Goal: Task Accomplishment & Management: Use online tool/utility

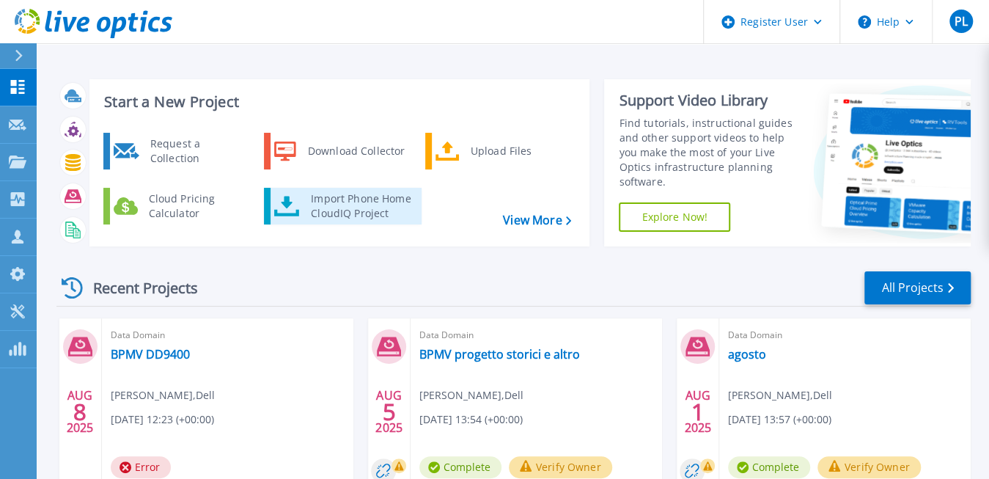
click at [369, 198] on div "Import Phone Home CloudIQ Project" at bounding box center [360, 205] width 114 height 29
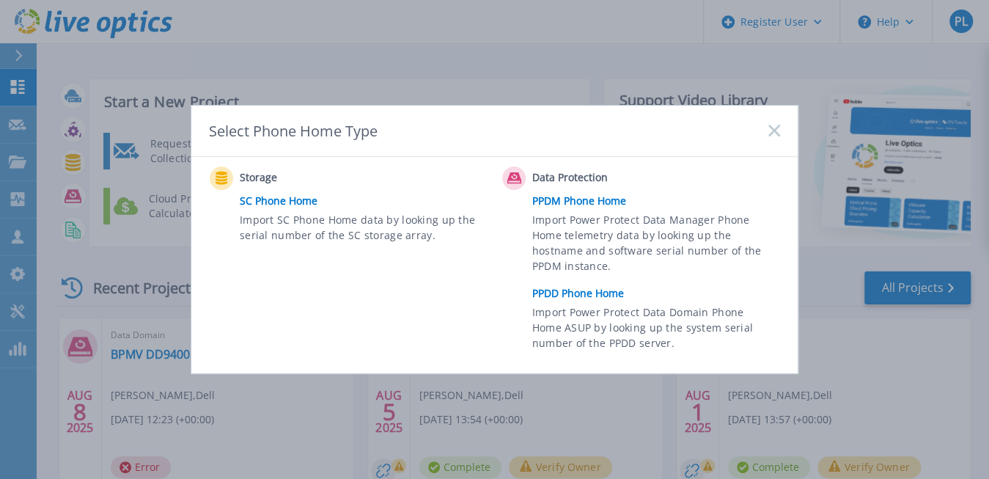
click at [587, 295] on link "PPDD Phone Home" at bounding box center [659, 293] width 255 height 22
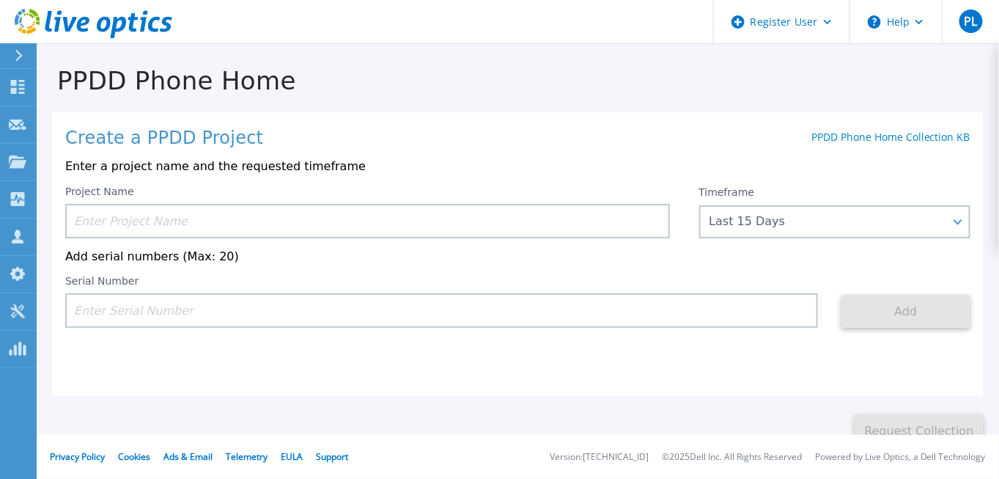
click at [300, 207] on input at bounding box center [367, 221] width 605 height 34
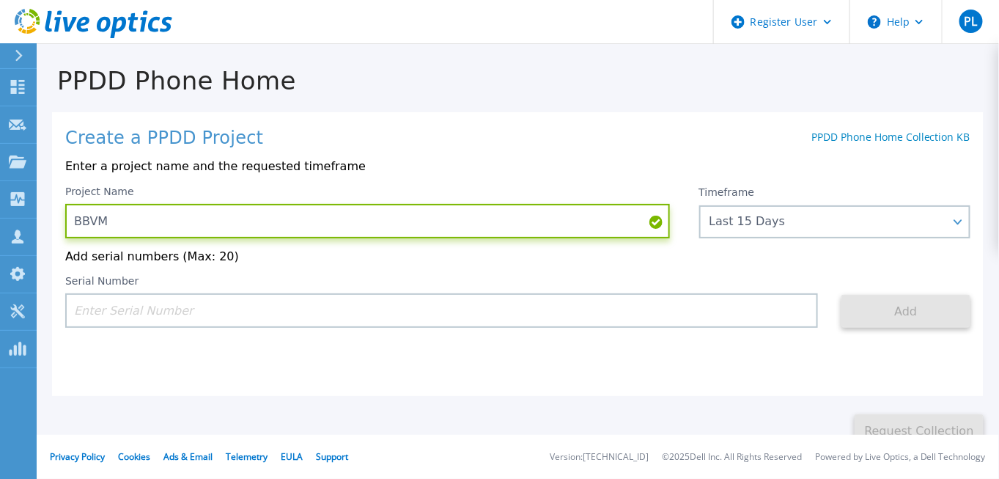
type input "BBVM"
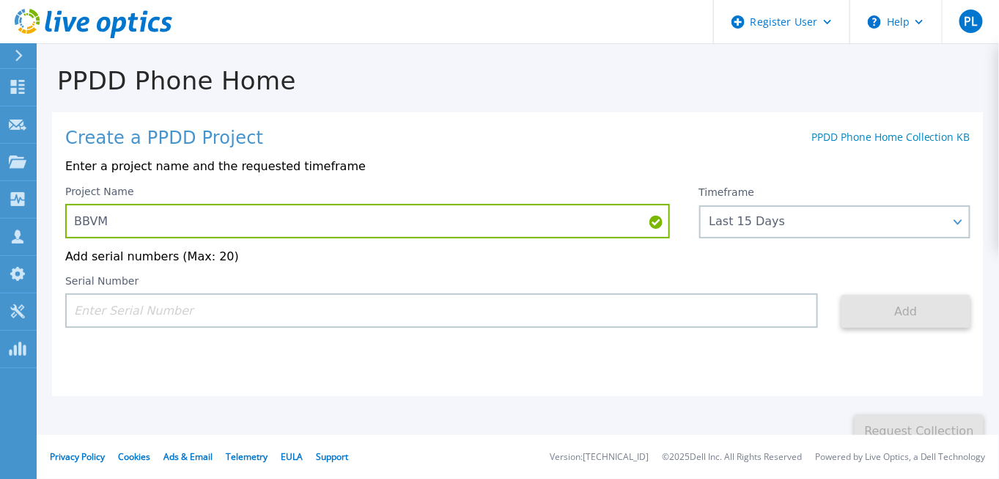
click at [229, 314] on input at bounding box center [441, 310] width 753 height 34
paste input "CRK00241804079"
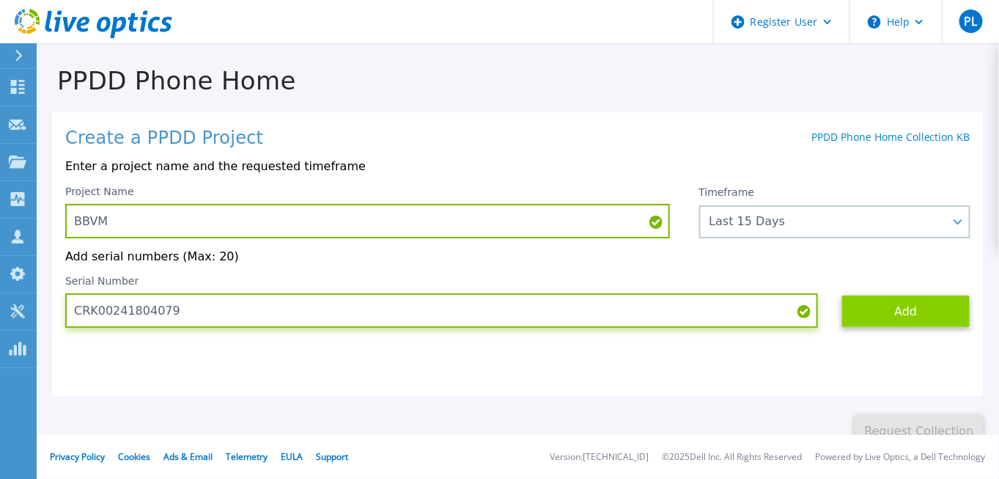
type input "CRK00241804079"
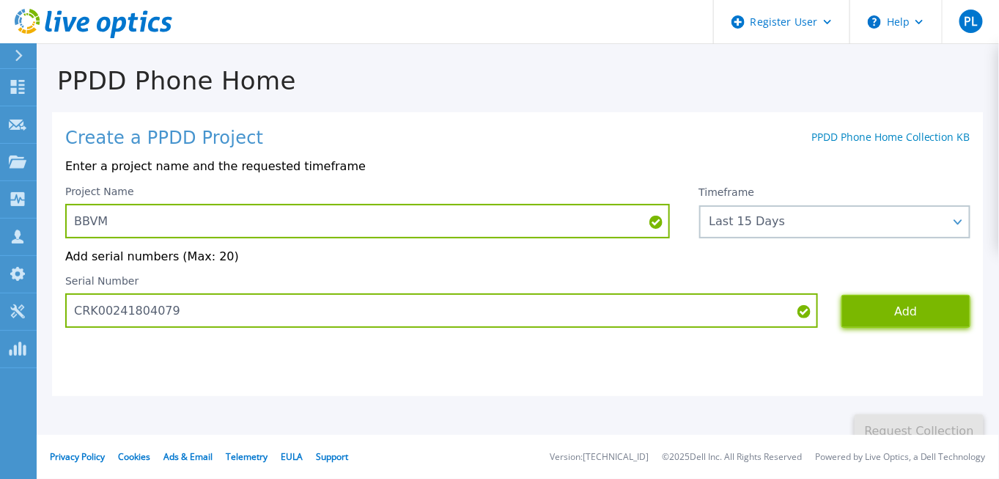
click at [891, 308] on button "Add" at bounding box center [905, 311] width 129 height 33
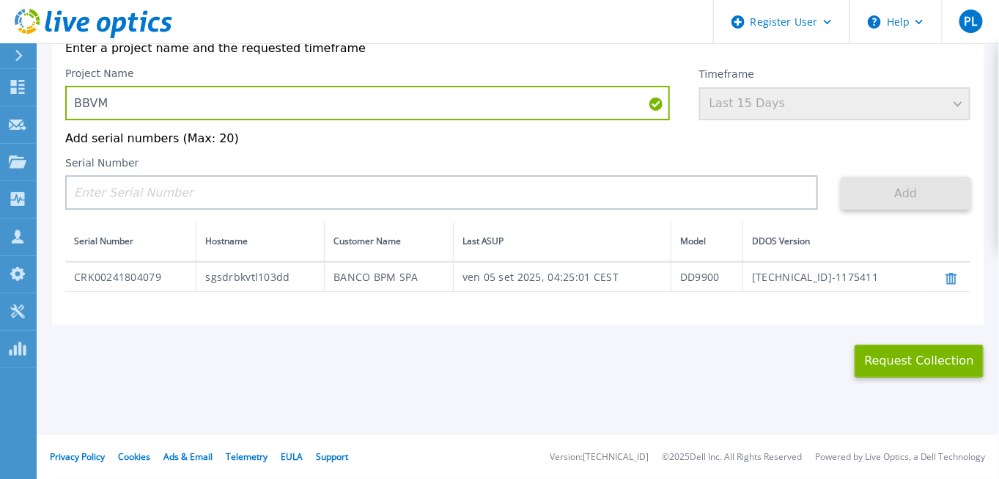
scroll to position [99, 0]
click at [926, 355] on button "Request Collection" at bounding box center [919, 359] width 129 height 33
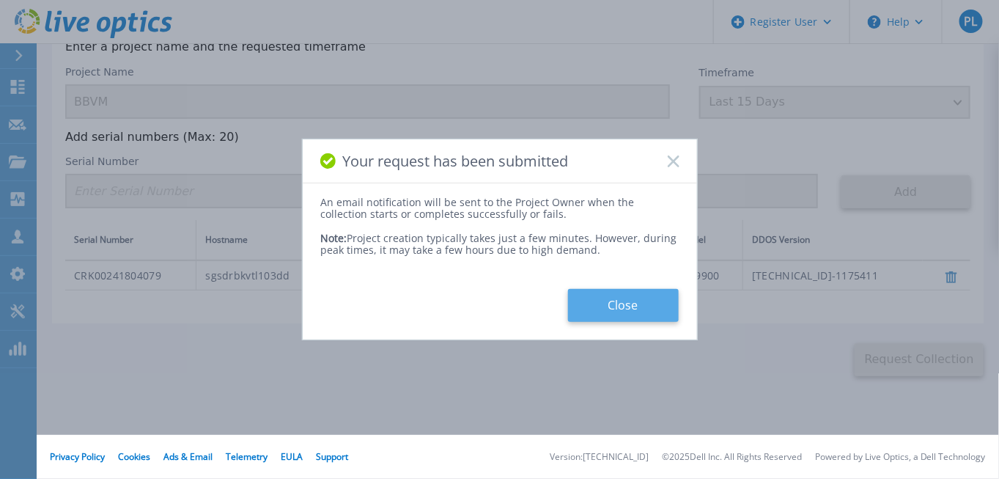
click at [628, 307] on button "Close" at bounding box center [623, 305] width 111 height 33
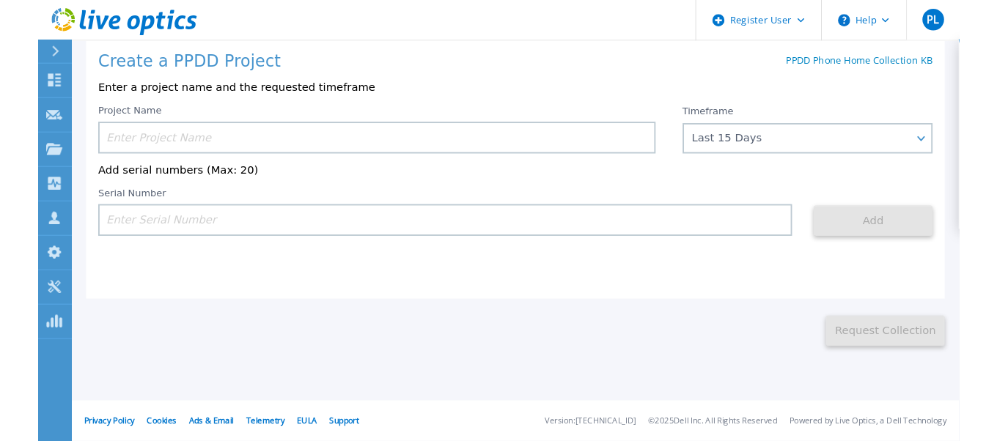
scroll to position [71, 0]
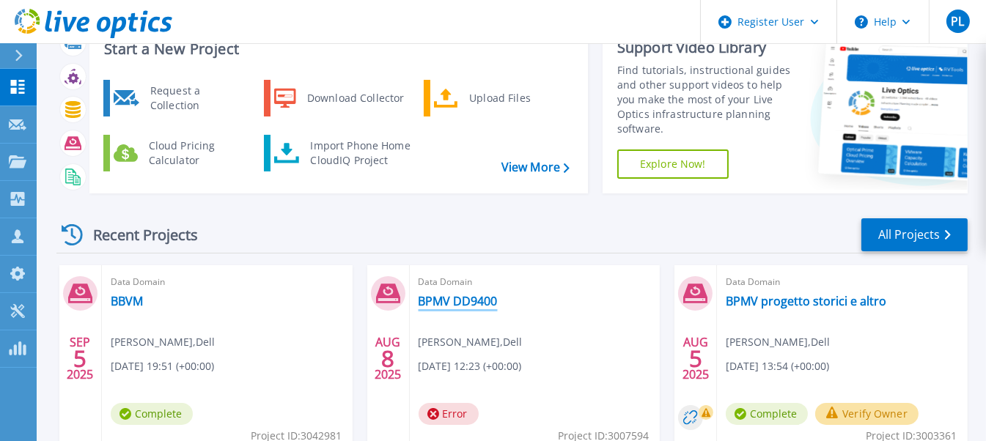
scroll to position [73, 0]
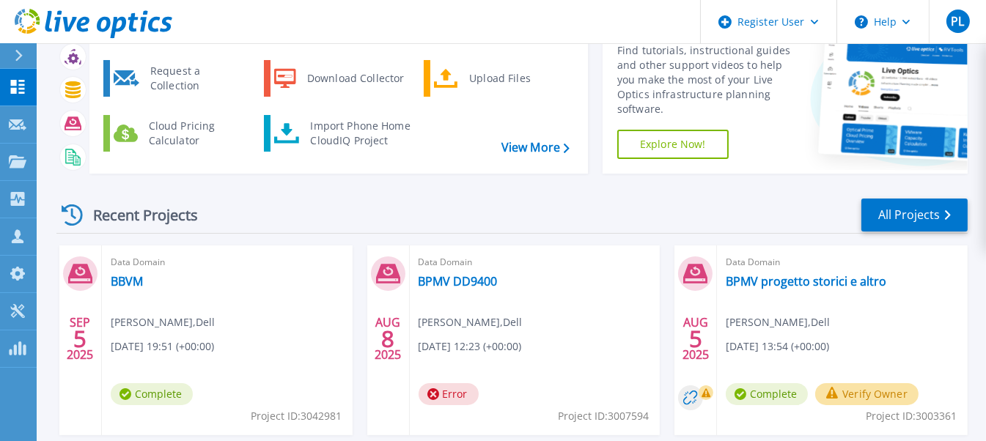
click at [82, 268] on icon at bounding box center [80, 273] width 24 height 23
click at [125, 277] on link "BBVM" at bounding box center [127, 281] width 32 height 15
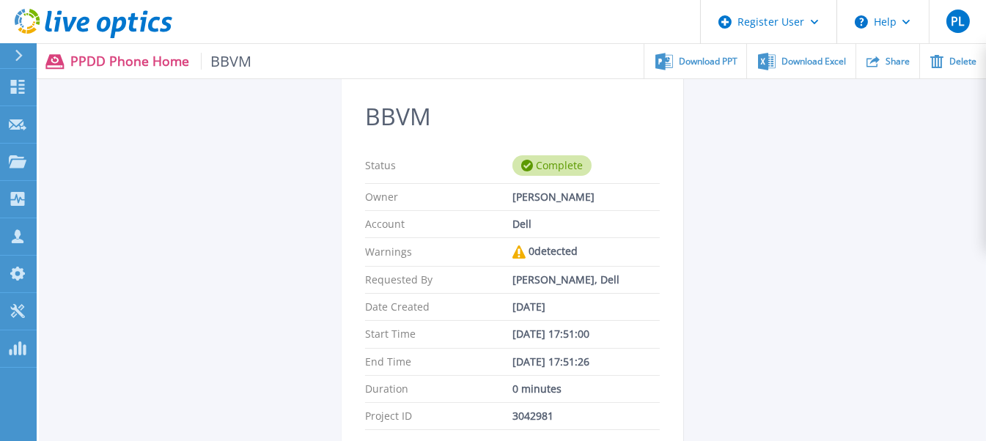
scroll to position [147, 0]
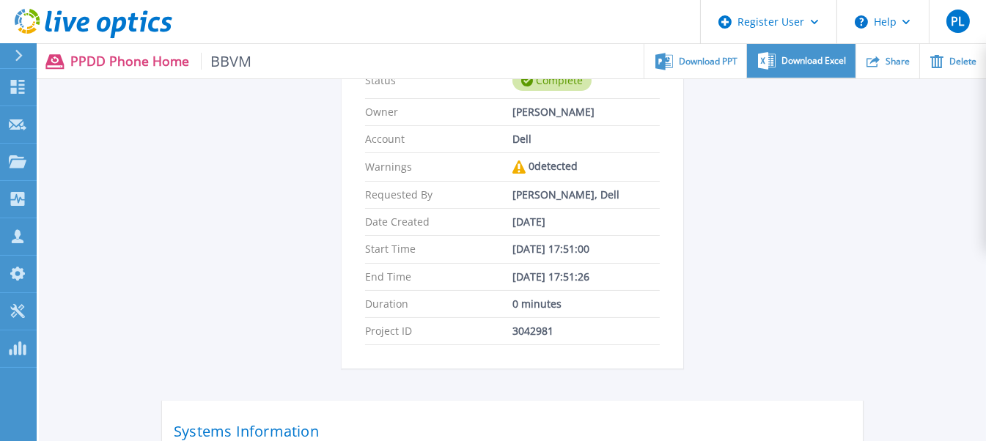
click at [811, 58] on span "Download Excel" at bounding box center [813, 60] width 65 height 9
